Goal: Information Seeking & Learning: Check status

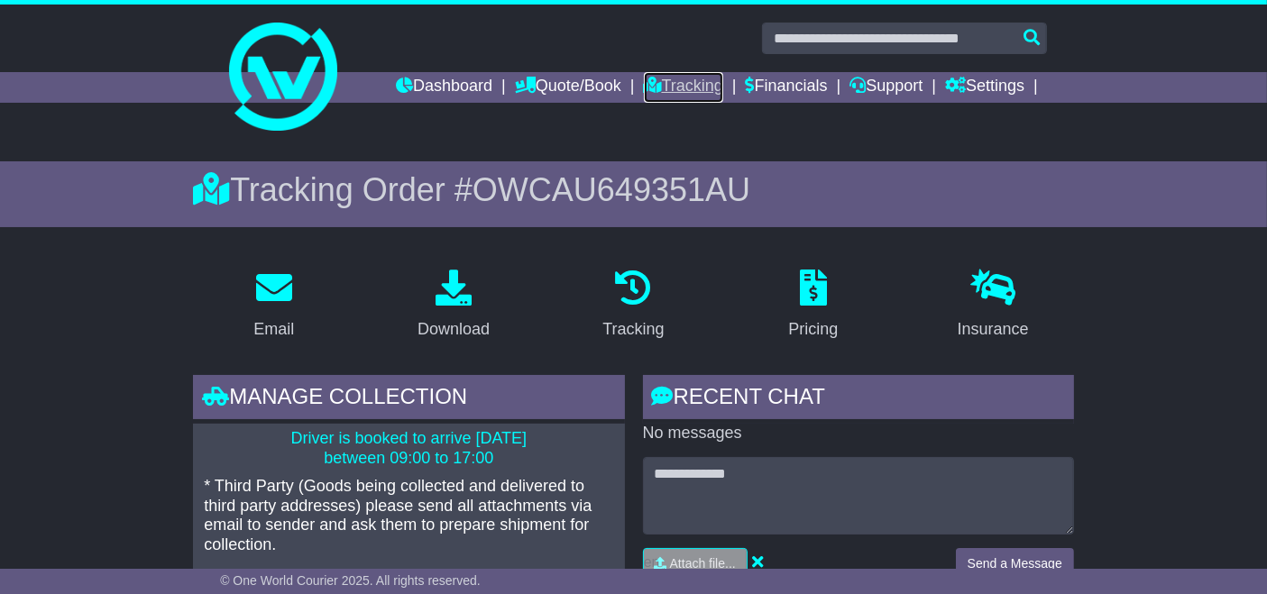
click at [684, 94] on link "Tracking" at bounding box center [683, 87] width 79 height 31
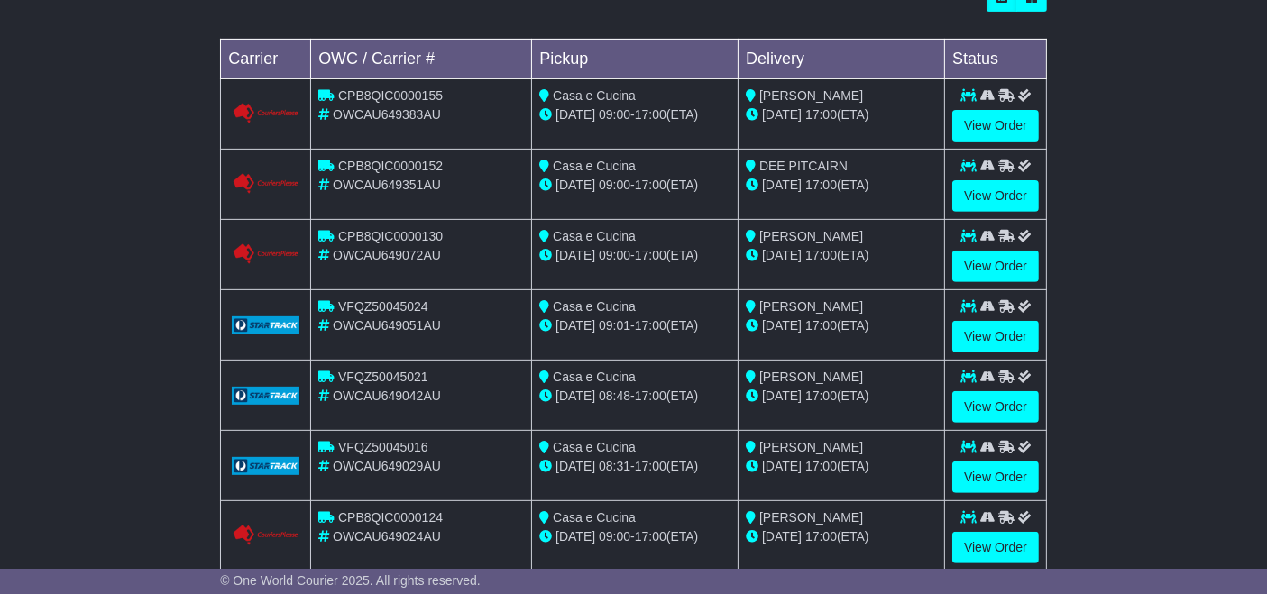
scroll to position [650, 0]
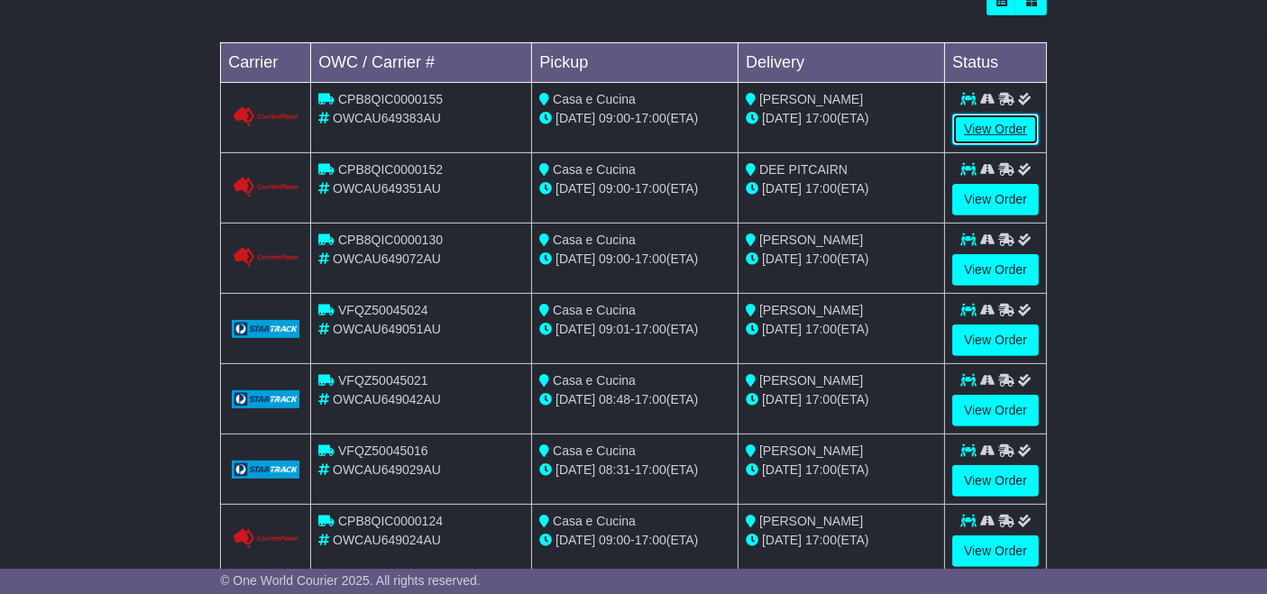
click at [995, 129] on link "View Order" at bounding box center [995, 130] width 87 height 32
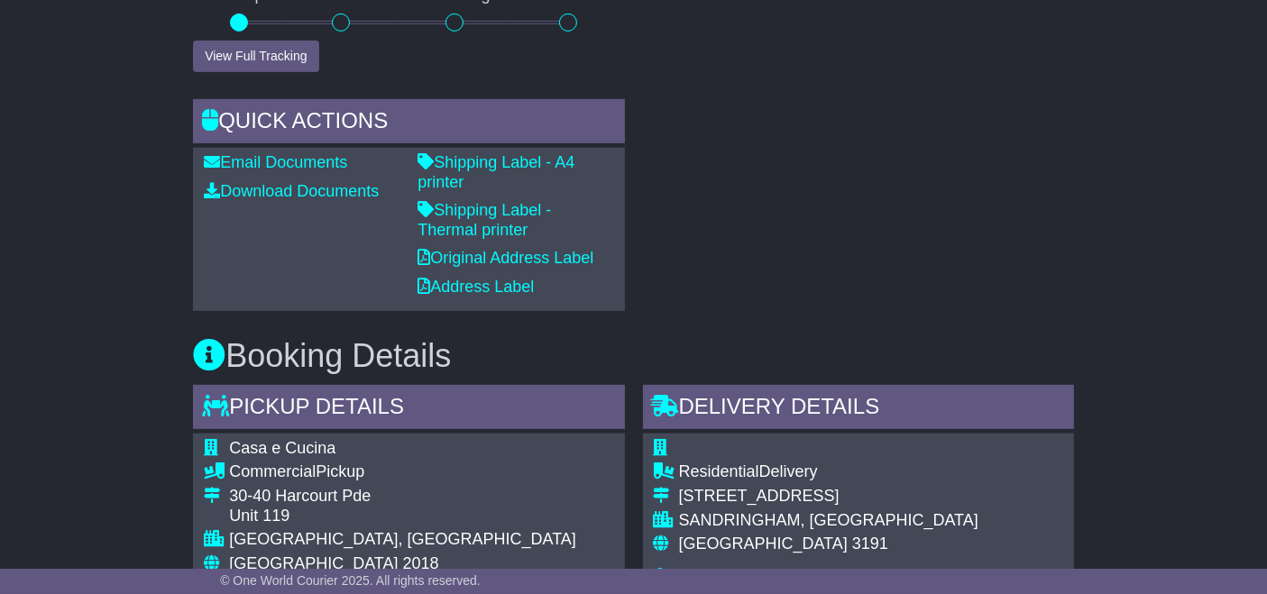
scroll to position [787, 0]
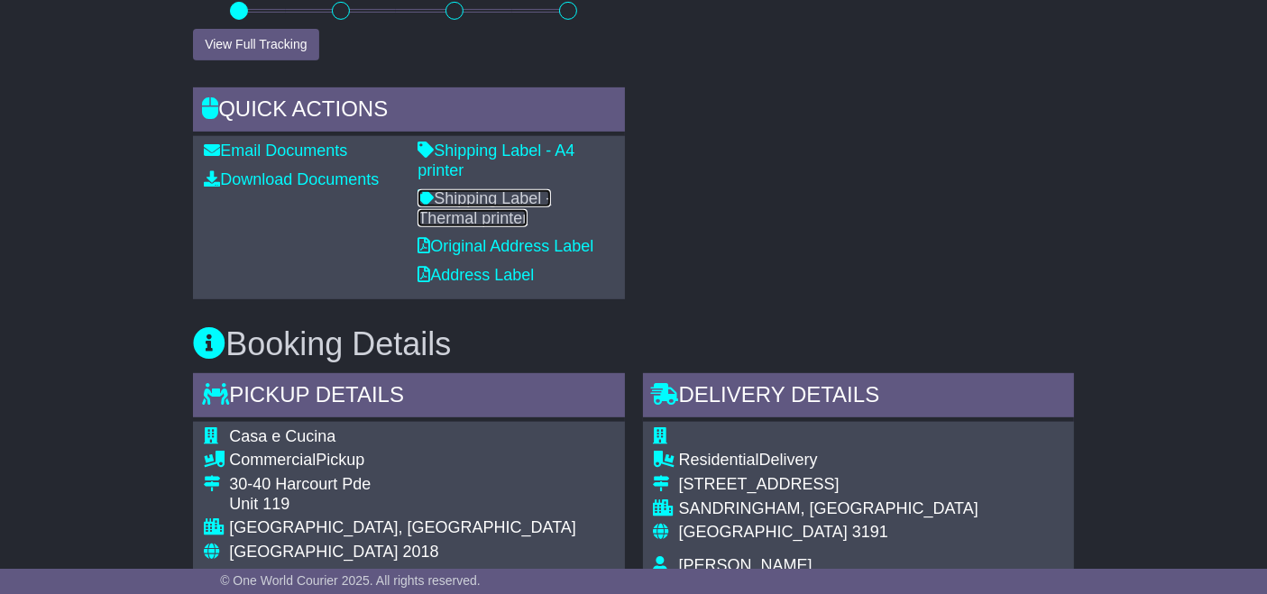
click at [551, 189] on link "Shipping Label - Thermal printer" at bounding box center [484, 208] width 133 height 38
